Goal: Information Seeking & Learning: Learn about a topic

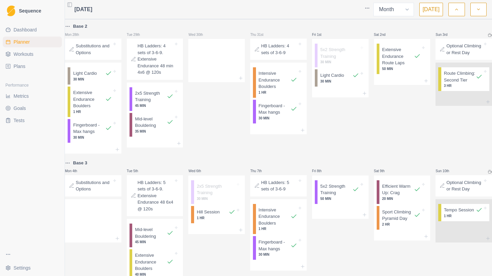
select select "month"
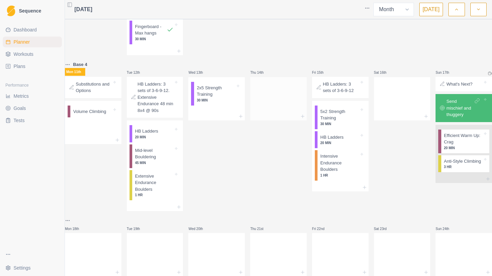
scroll to position [261, 0]
click at [369, 7] on html "Sequence Dashboard Planner Workouts Plans Performance Metrics Goals Tests Setti…" at bounding box center [246, 138] width 492 height 276
click at [341, 23] on div "Default view" at bounding box center [341, 22] width 64 height 11
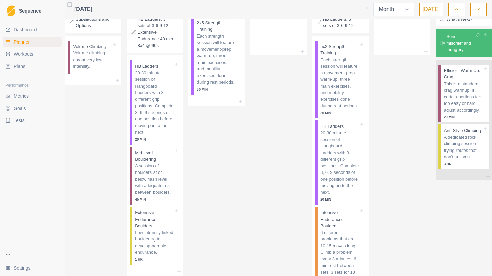
scroll to position [474, 0]
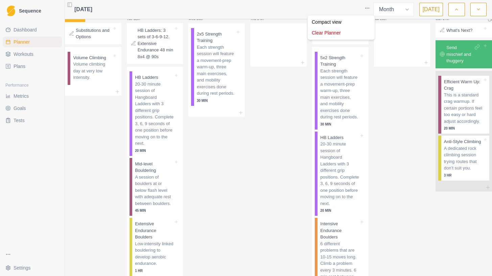
click at [367, 10] on html "Sequence Dashboard Planner Workouts Plans Performance Metrics Goals Tests Setti…" at bounding box center [246, 138] width 492 height 276
click at [278, 25] on html "Sequence Dashboard Planner Workouts Plans Performance Metrics Goals Tests Setti…" at bounding box center [246, 138] width 492 height 276
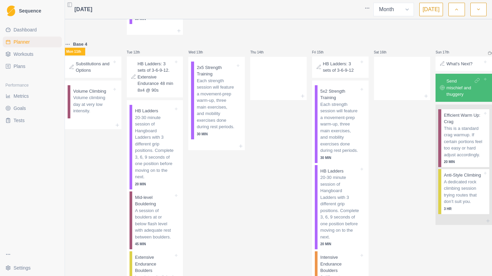
scroll to position [440, 0]
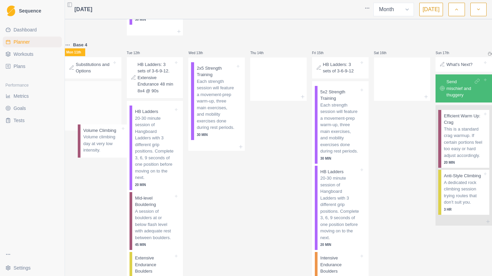
drag, startPoint x: 99, startPoint y: 148, endPoint x: 106, endPoint y: 149, distance: 6.5
click at [106, 122] on div "Volume Climbing Volume climbing day at very low intensity." at bounding box center [93, 101] width 57 height 41
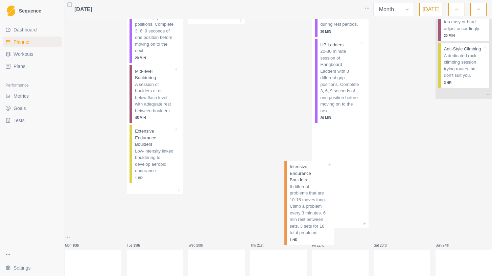
scroll to position [567, 0]
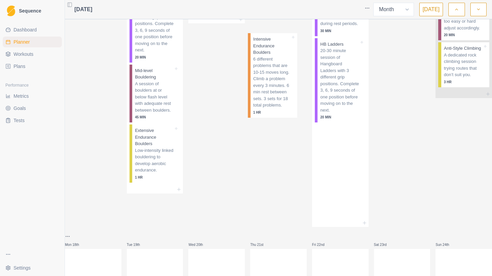
drag, startPoint x: 327, startPoint y: 208, endPoint x: 258, endPoint y: 48, distance: 174.4
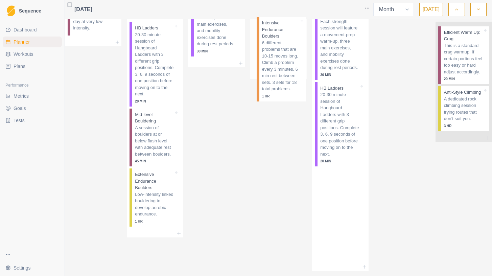
scroll to position [523, 0]
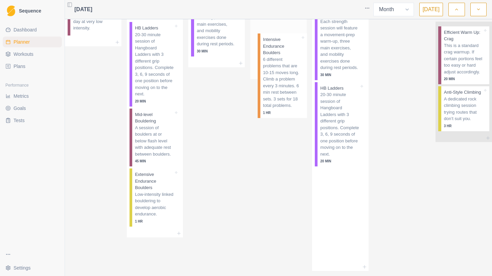
drag, startPoint x: 346, startPoint y: 240, endPoint x: 286, endPoint y: 44, distance: 204.7
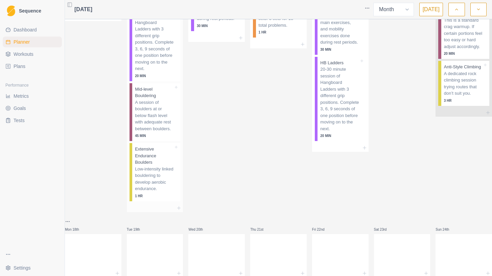
scroll to position [548, 0]
click at [157, 193] on p "Low-intensity linked bouldering to develop aerobic endurance." at bounding box center [154, 179] width 39 height 26
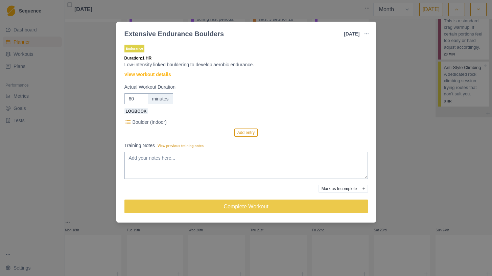
click at [77, 111] on div "Extensive Endurance Boulders [DATE] Link To Goal View Workout Metrics Edit Orig…" at bounding box center [246, 138] width 492 height 276
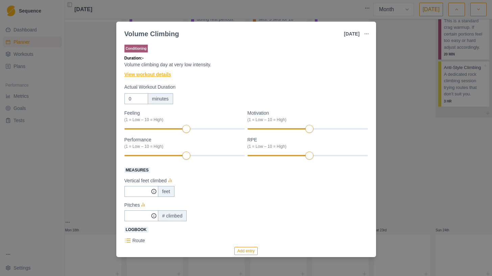
click at [137, 74] on link "View workout details" at bounding box center [148, 74] width 47 height 7
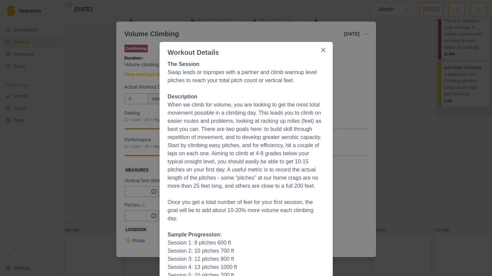
click at [352, 144] on div "Workout Details The Session Swap leads or topropes with a partner and climb war…" at bounding box center [246, 138] width 492 height 276
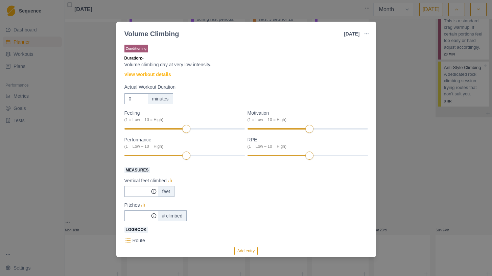
click at [411, 131] on div "Volume Climbing [DATE] Link To Goal View Workout Metrics Edit Original Workout …" at bounding box center [246, 138] width 492 height 276
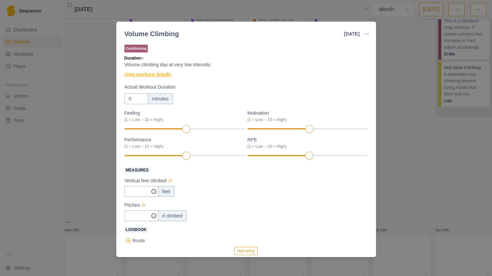
click at [163, 73] on link "View workout details" at bounding box center [148, 74] width 47 height 7
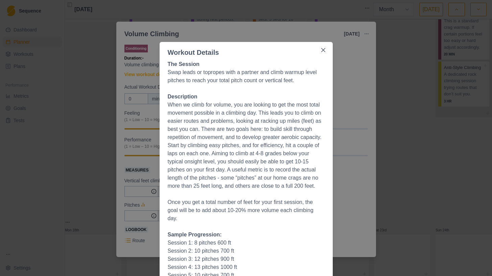
click at [389, 132] on div "Workout Details The Session Swap leads or topropes with a partner and climb war…" at bounding box center [246, 138] width 492 height 276
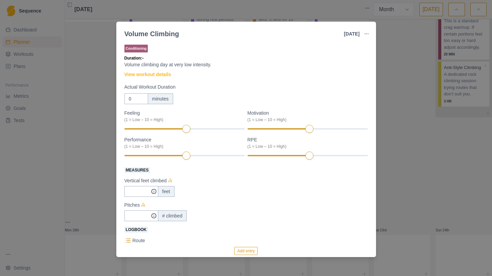
click at [389, 132] on div "Volume Climbing [DATE] Link To Goal View Workout Metrics Edit Original Workout …" at bounding box center [246, 138] width 492 height 276
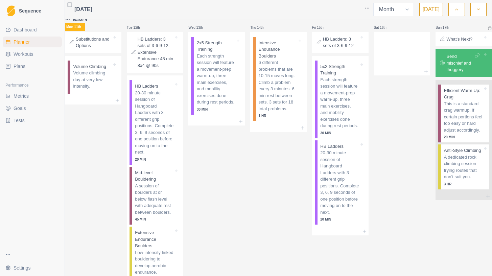
scroll to position [458, 0]
